Goal: Download file/media

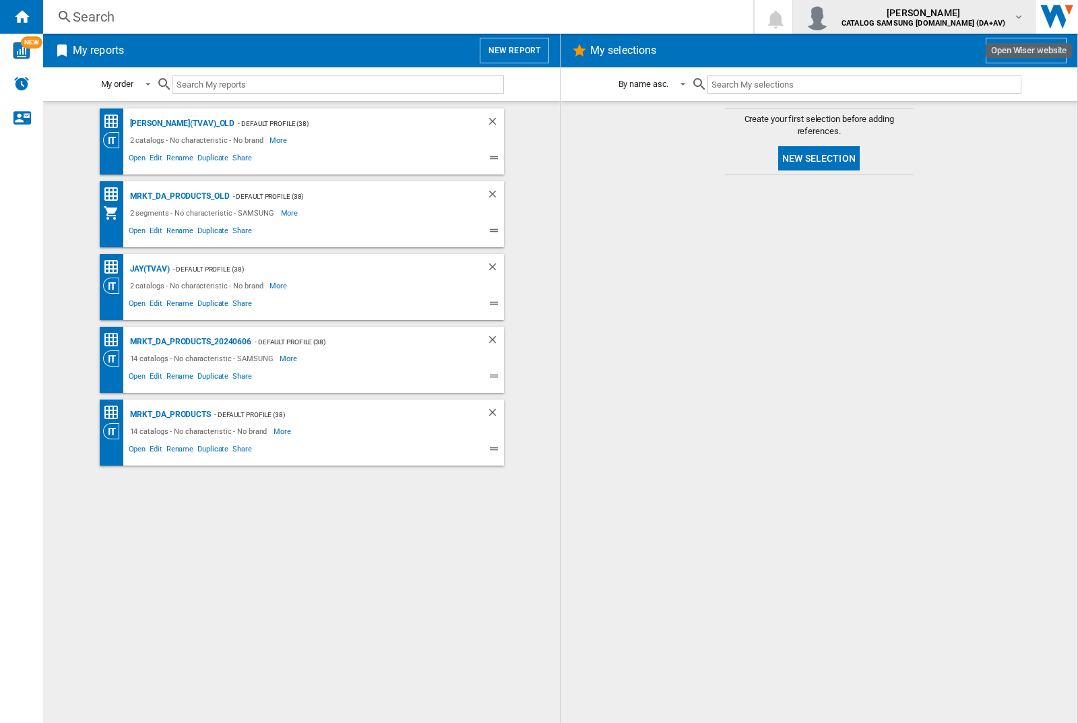
click at [831, 17] on img "button" at bounding box center [817, 16] width 27 height 27
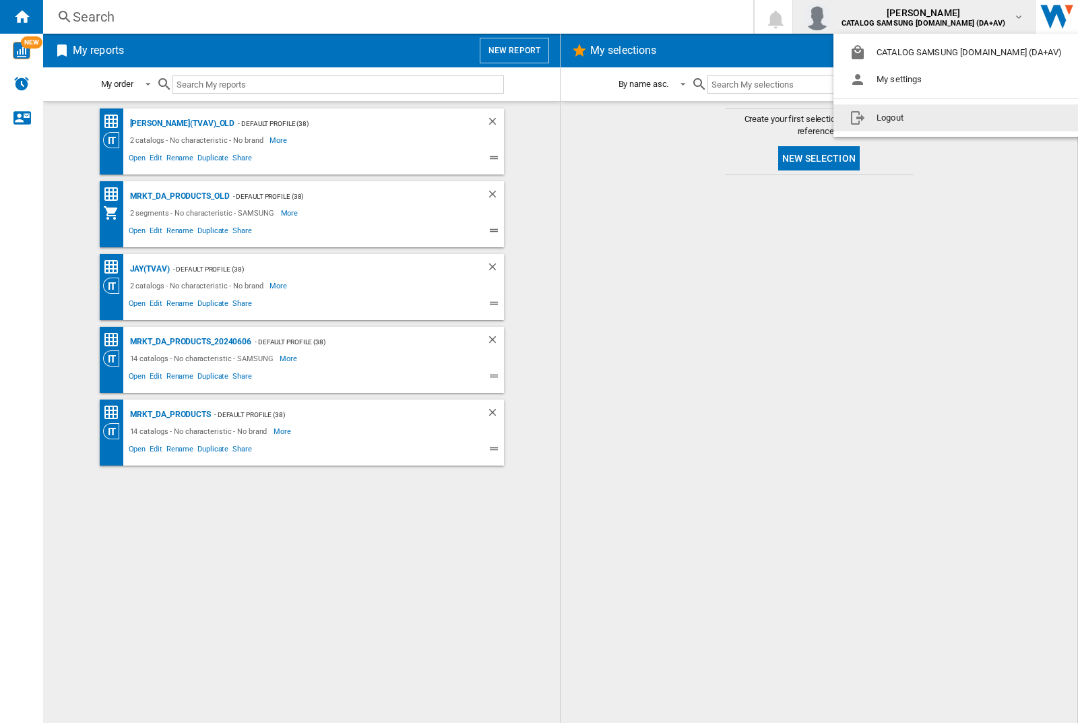
click at [937, 118] on button "Logout" at bounding box center [958, 117] width 250 height 27
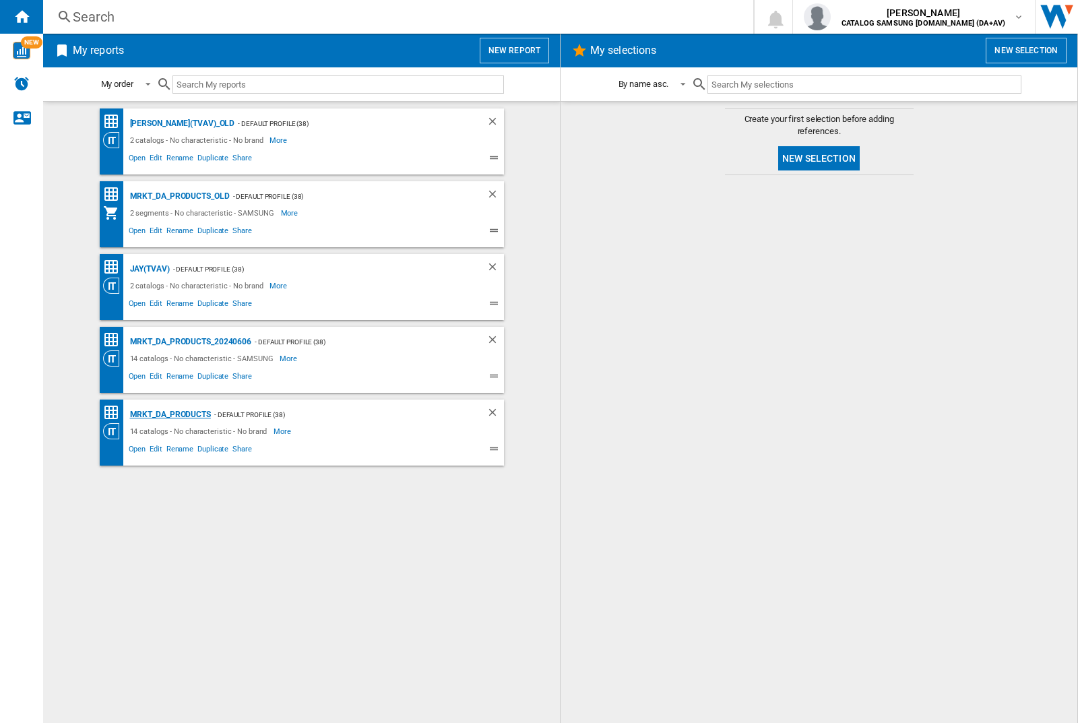
click at [170, 414] on div "MRKT_DA_PRODUCTS" at bounding box center [169, 414] width 84 height 17
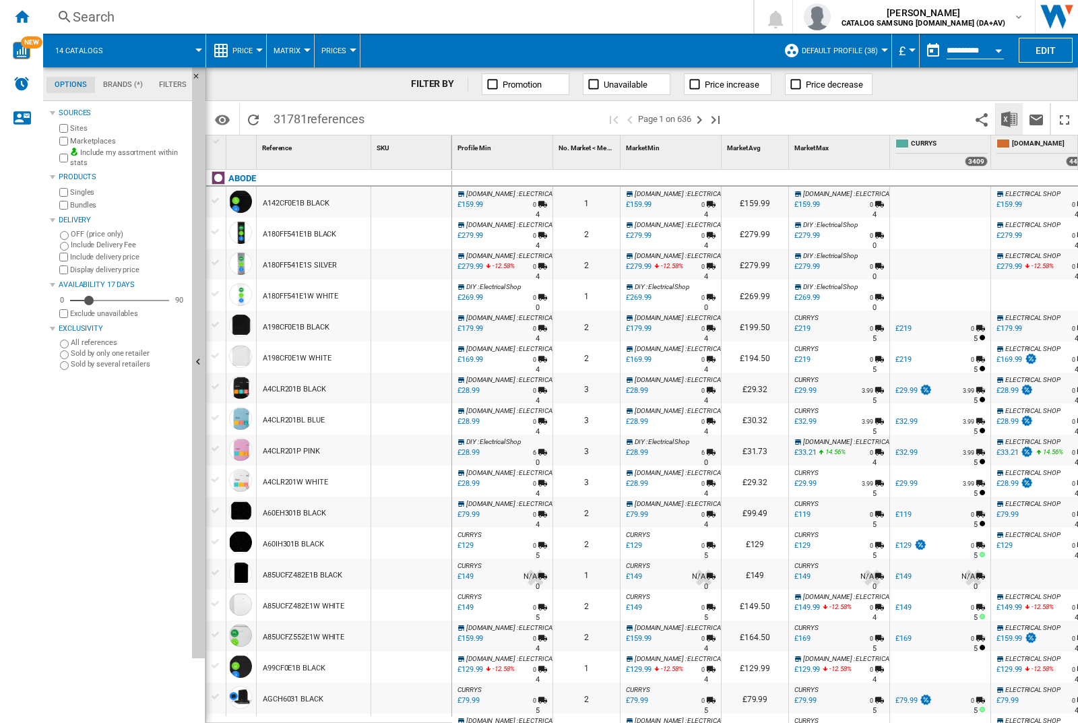
click at [1009, 118] on img "Download in Excel" at bounding box center [1009, 119] width 16 height 16
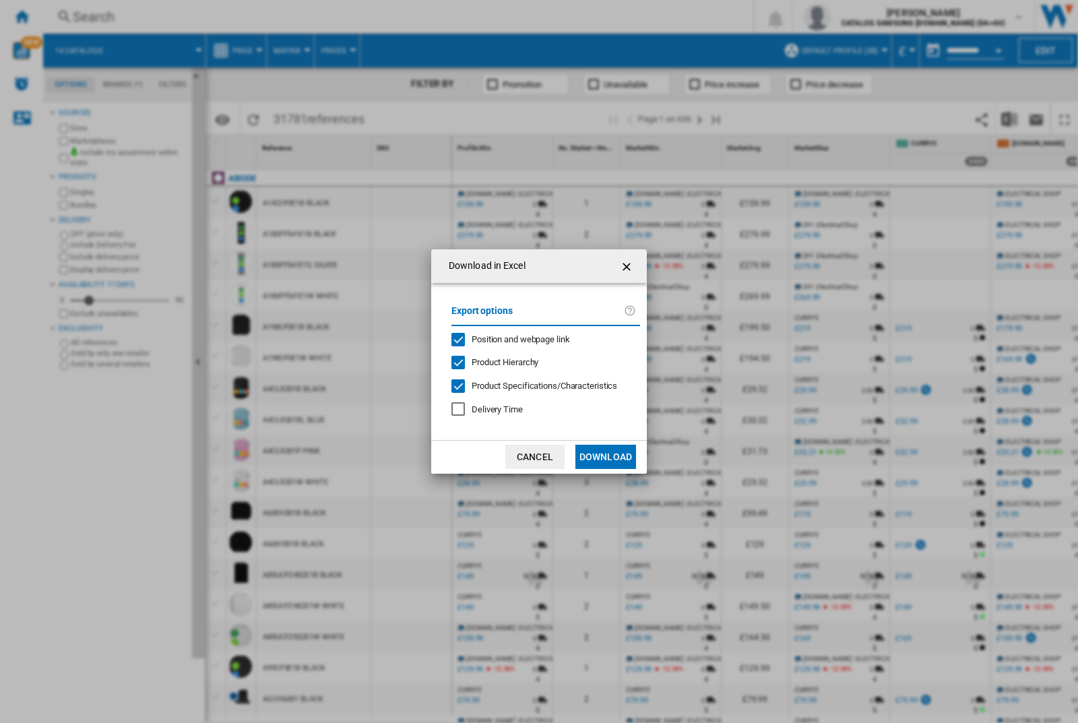
click at [511, 338] on span "Position and webpage link" at bounding box center [521, 339] width 98 height 10
click at [606, 457] on button "Download" at bounding box center [605, 457] width 61 height 24
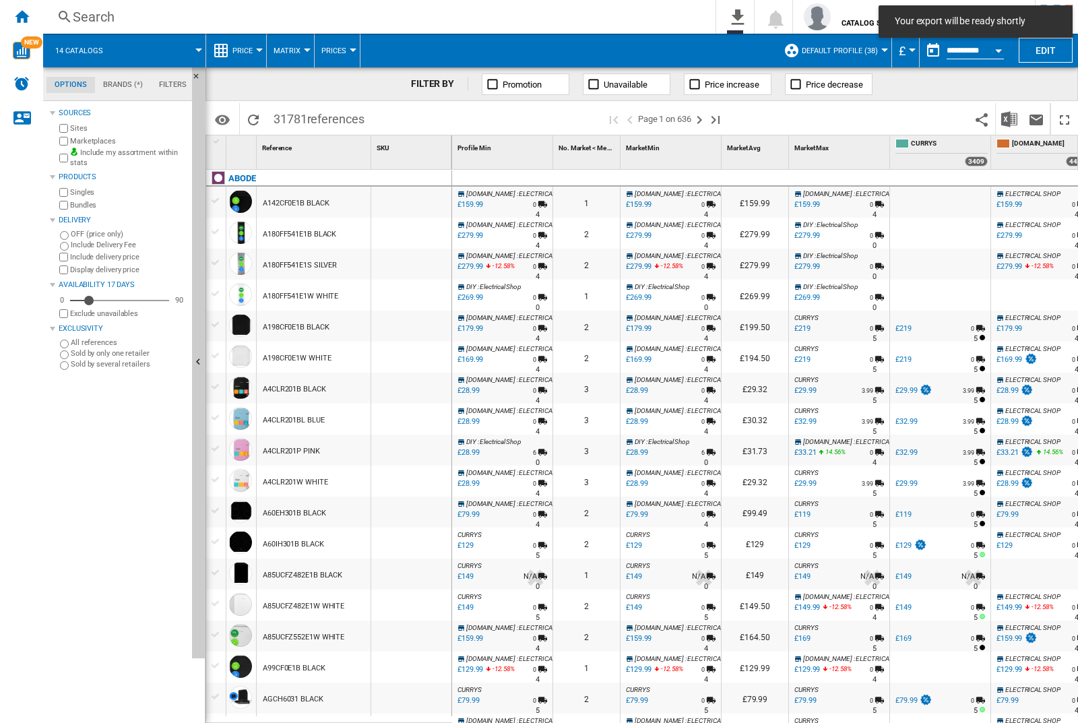
click at [416, 199] on div at bounding box center [411, 202] width 80 height 31
